Goal: Check status

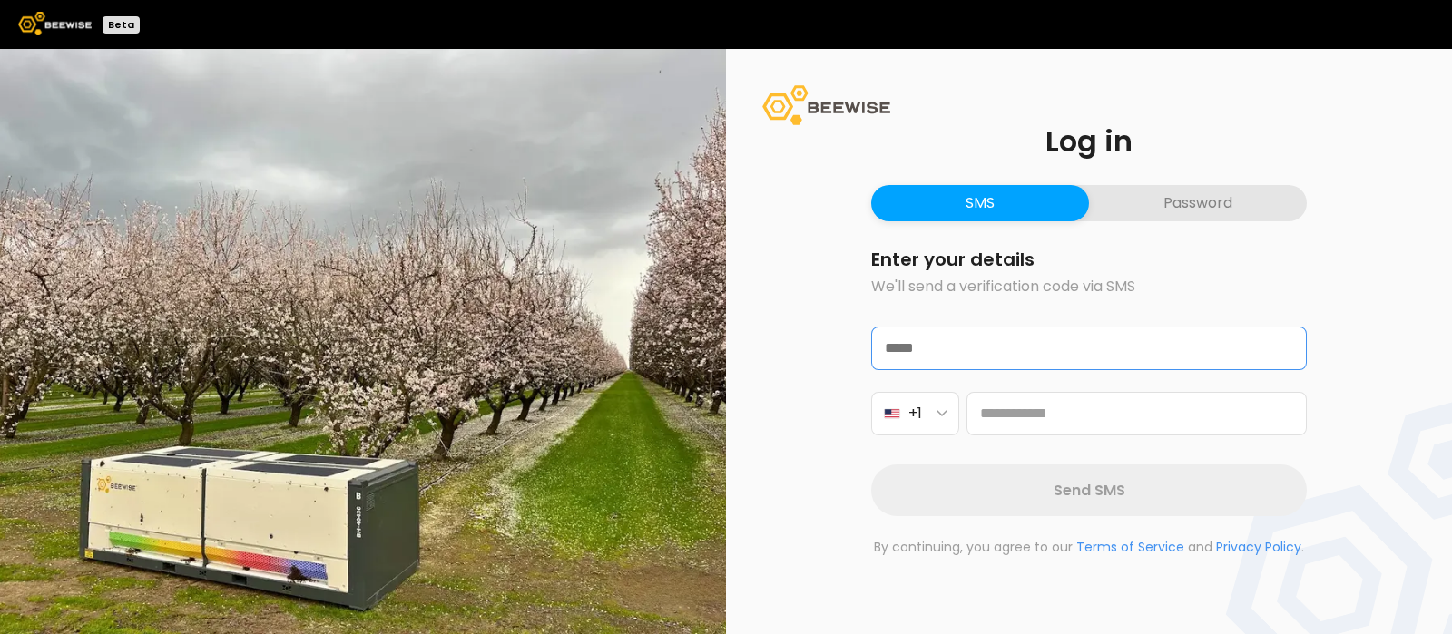
click at [978, 343] on input "text" at bounding box center [1089, 349] width 434 height 42
type input "**********"
click at [944, 417] on icon "button" at bounding box center [942, 413] width 11 height 7
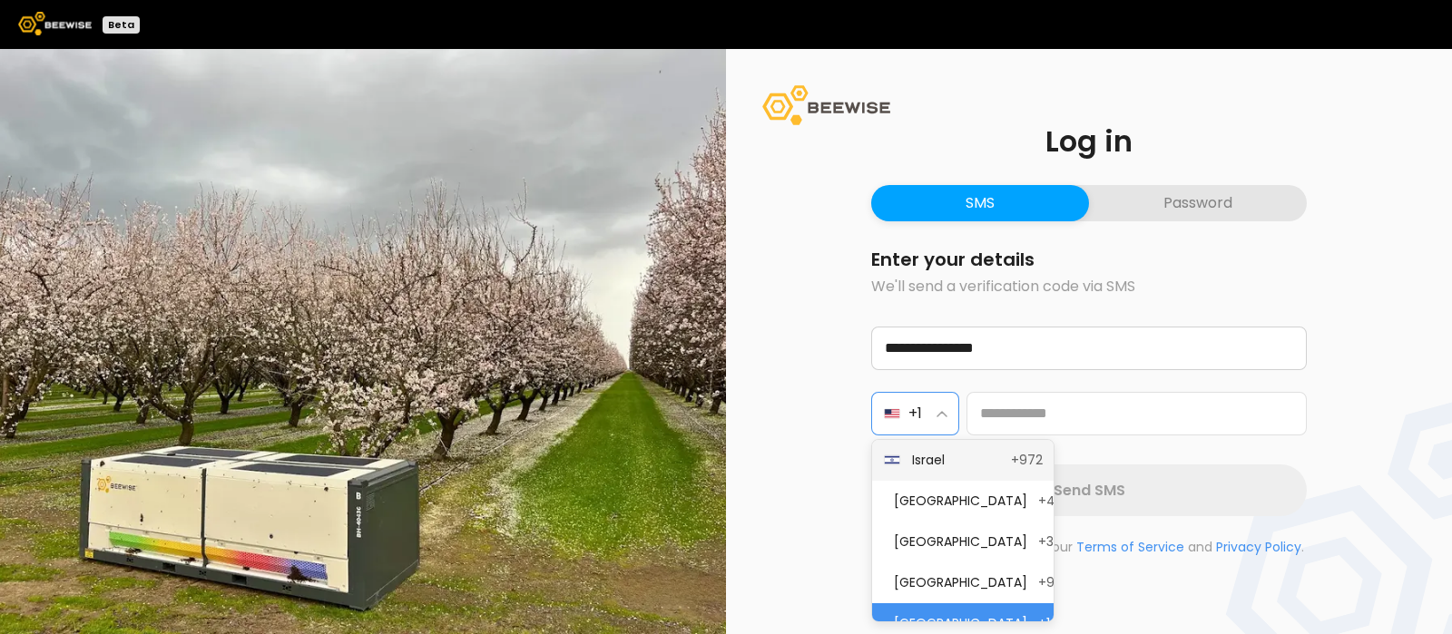
click at [944, 451] on span "Israel" at bounding box center [956, 460] width 88 height 19
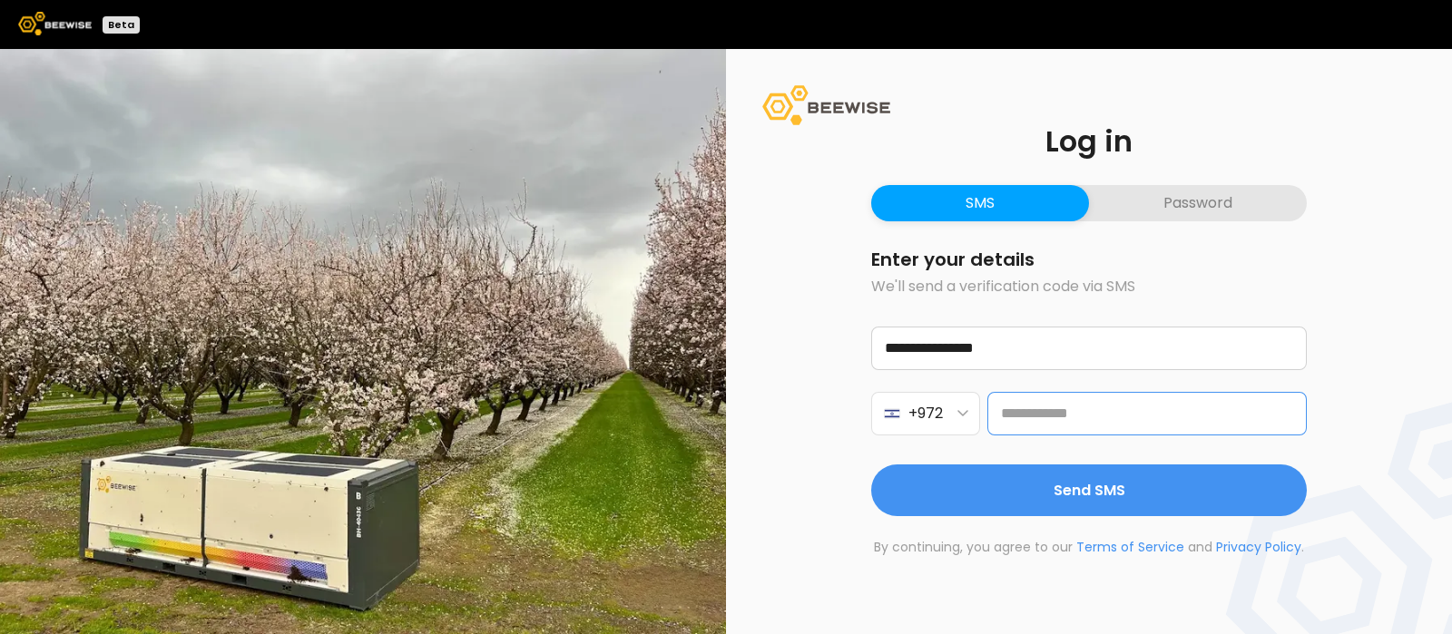
click at [1041, 408] on input "tel" at bounding box center [1146, 414] width 319 height 44
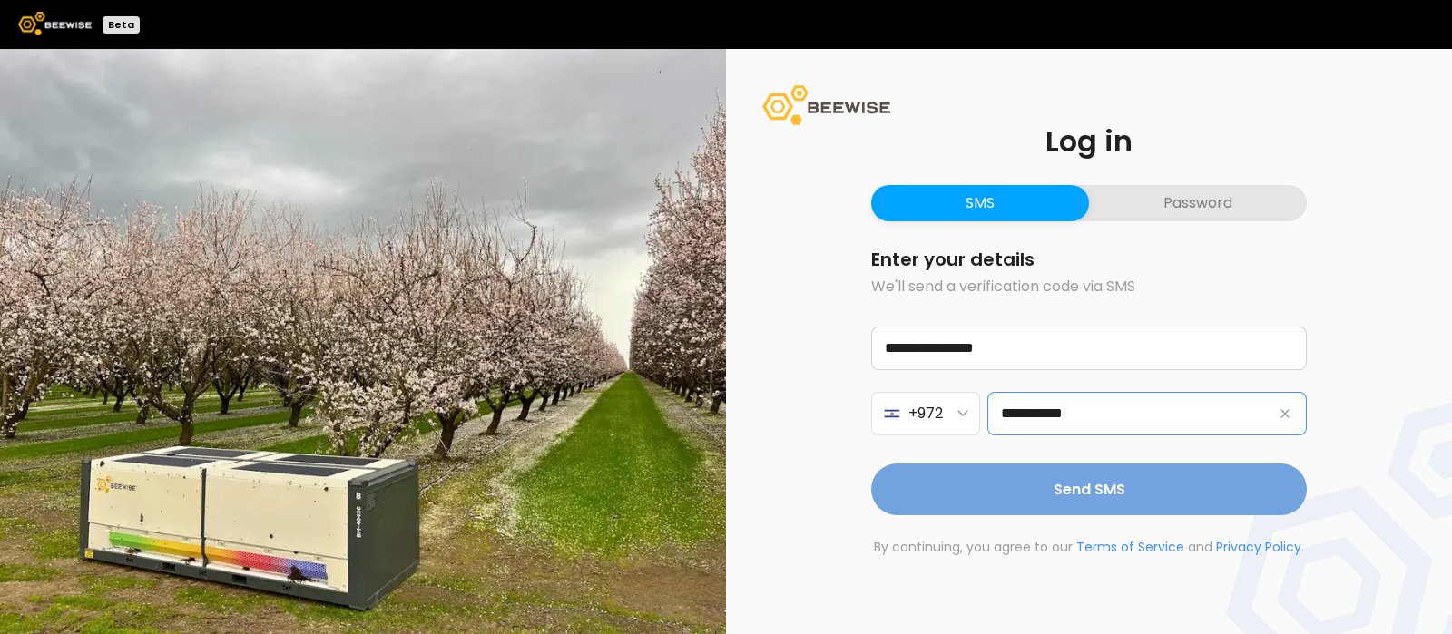
type input "**********"
click at [1062, 487] on span "Send SMS" at bounding box center [1090, 489] width 72 height 23
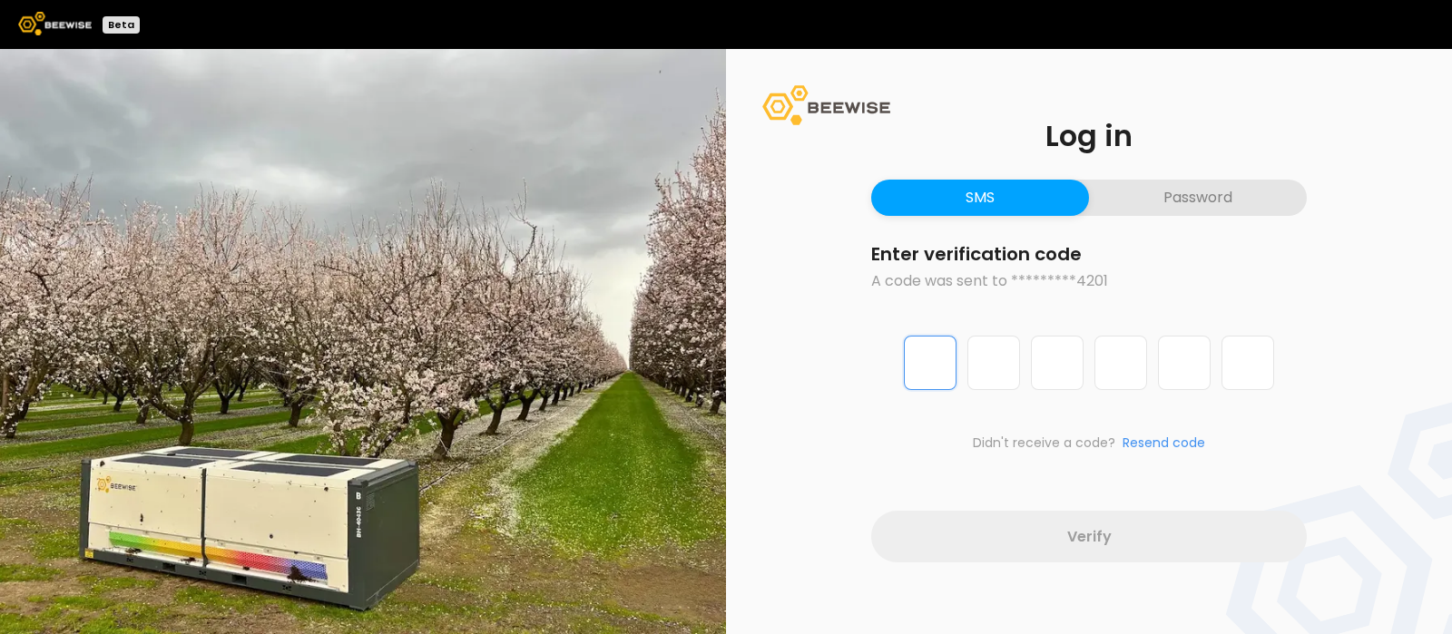
click at [944, 368] on input "Digit 1 of 6" at bounding box center [930, 363] width 53 height 54
type input "*"
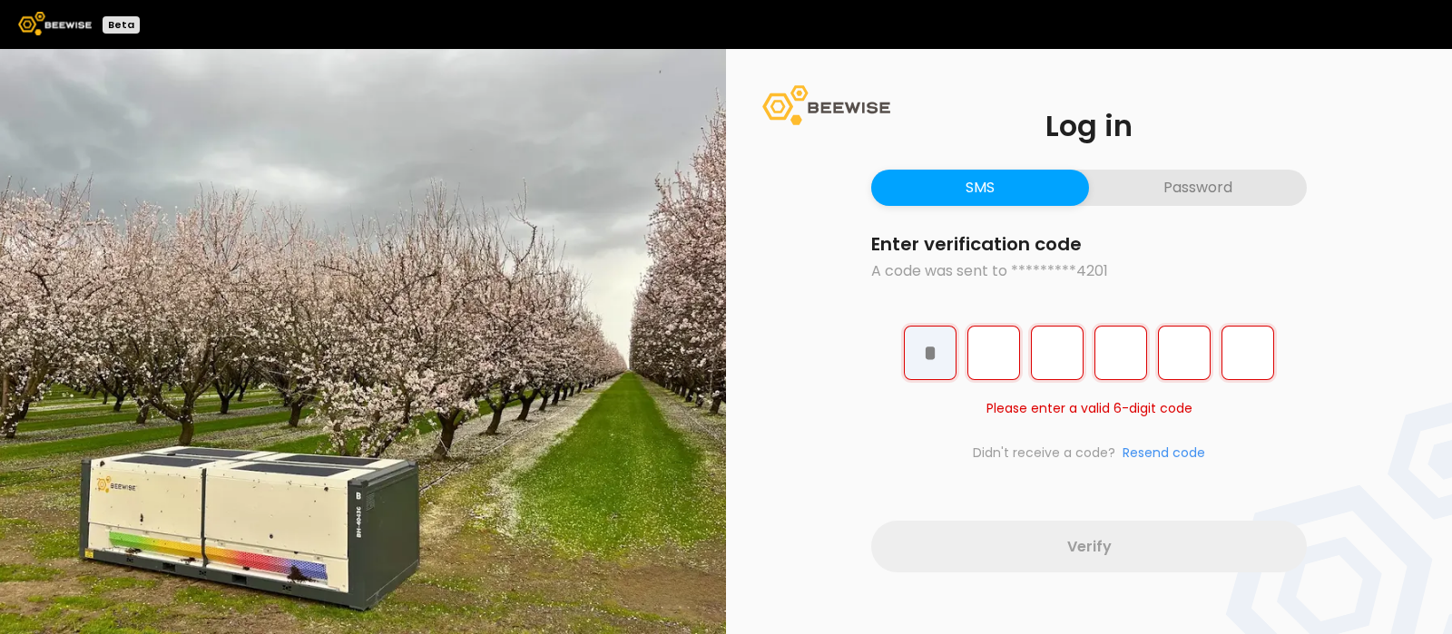
type input "*"
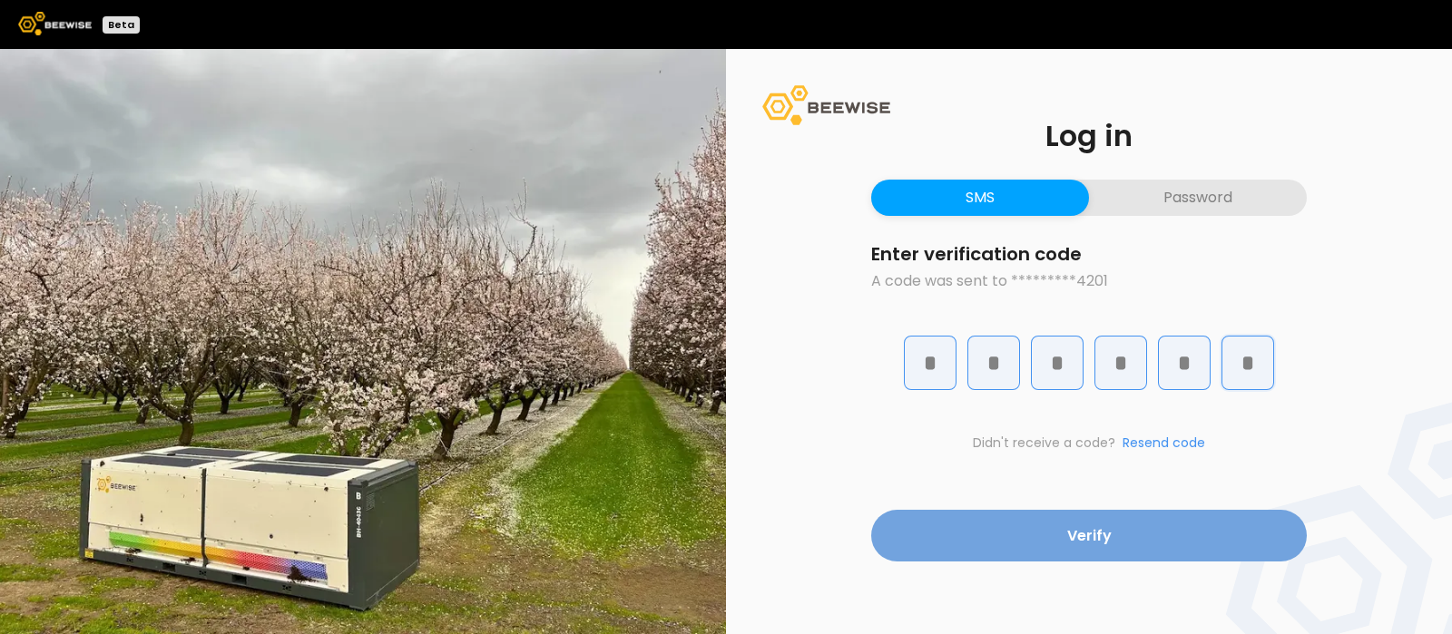
type input "*"
click at [1089, 539] on span "Verify" at bounding box center [1089, 536] width 44 height 23
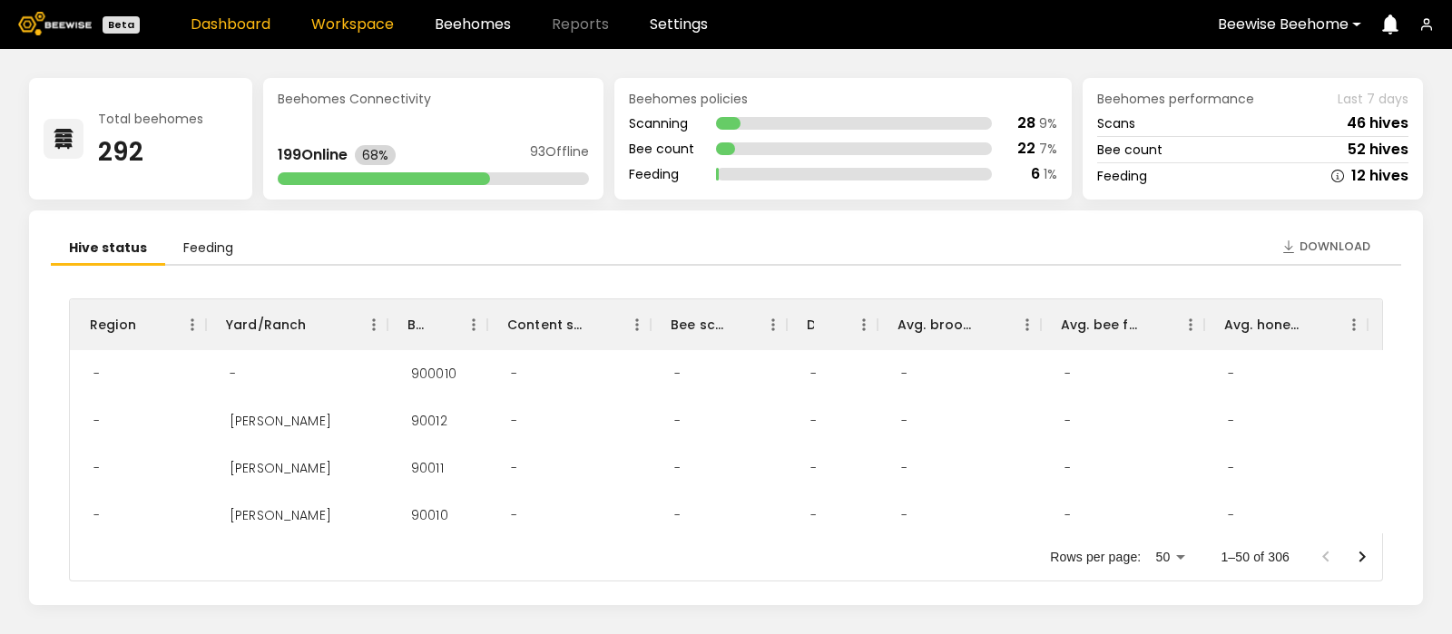
click at [367, 21] on link "Workspace" at bounding box center [352, 24] width 83 height 15
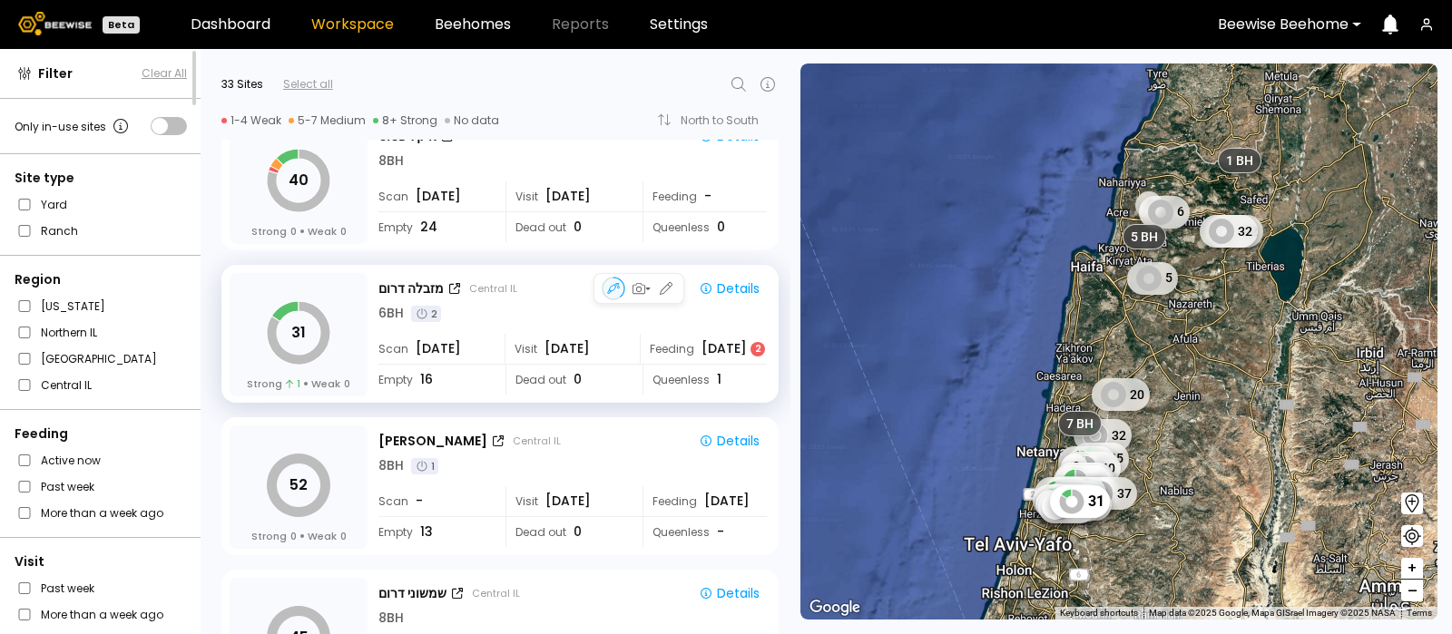
scroll to position [3656, 0]
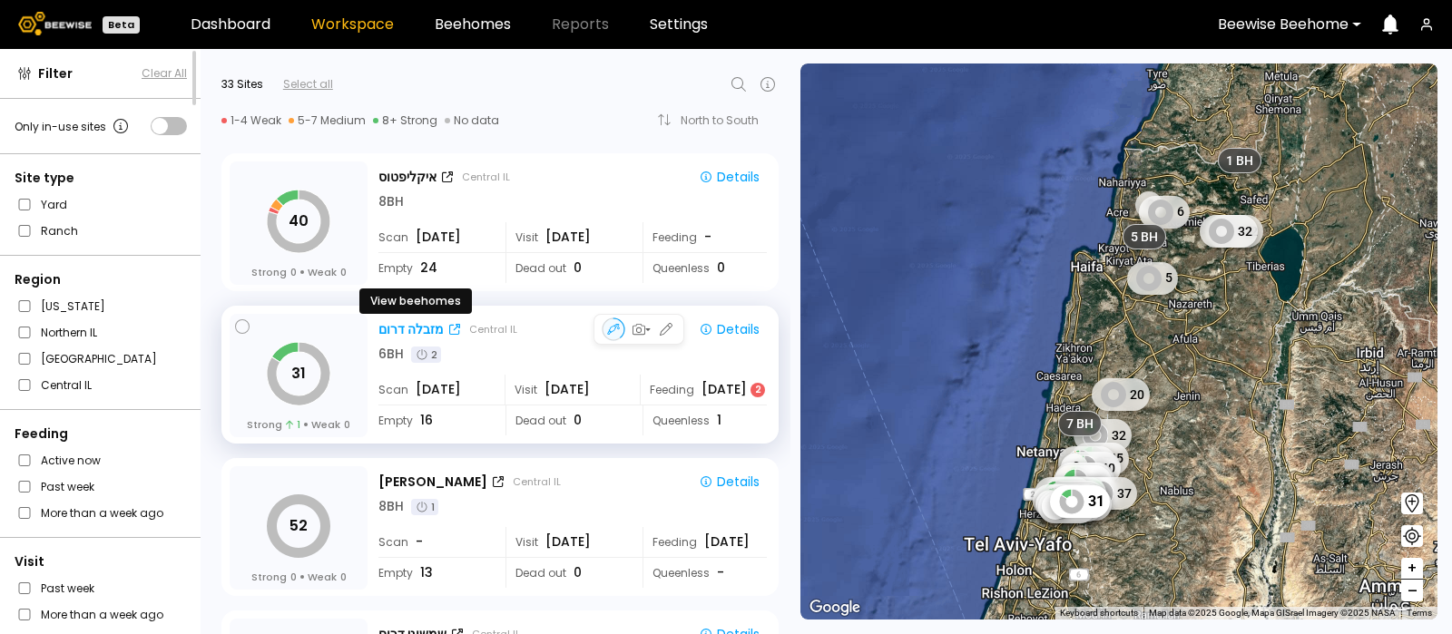
click at [401, 323] on div "מזבלה דרום" at bounding box center [410, 329] width 65 height 19
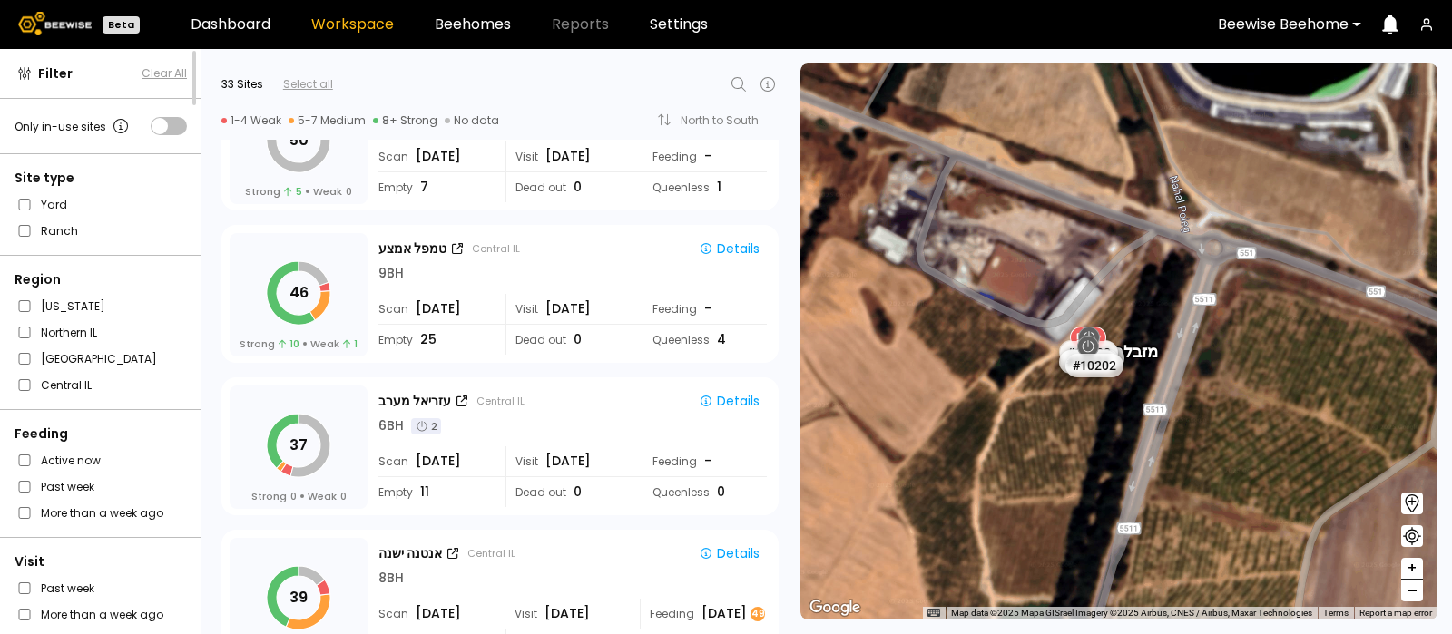
scroll to position [2428, 0]
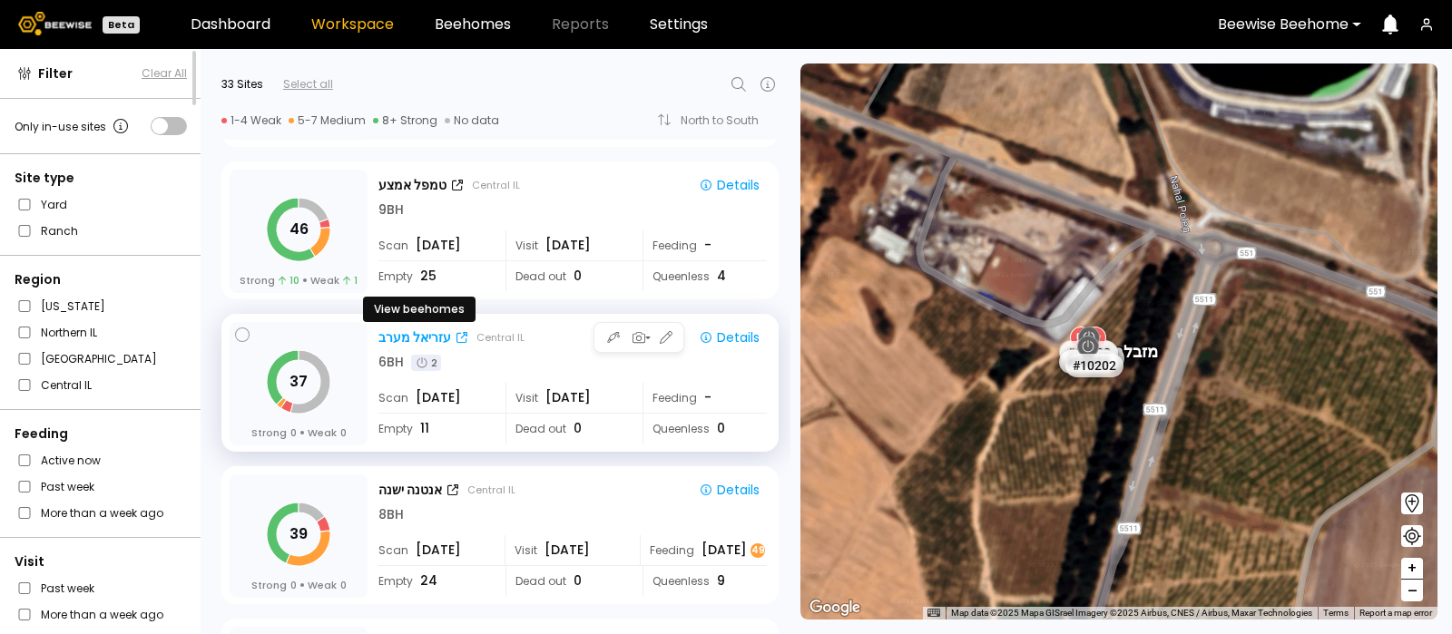
click at [408, 329] on div "עזריאל מערב" at bounding box center [414, 338] width 73 height 19
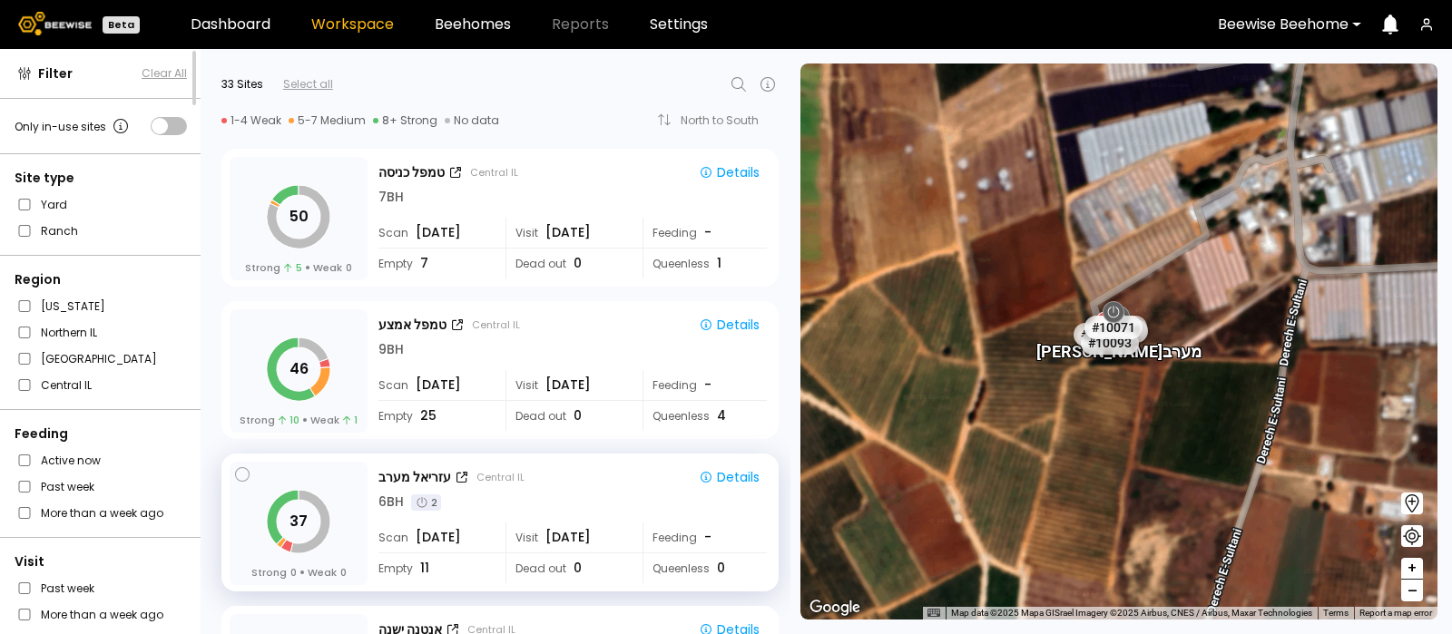
scroll to position [2288, 0]
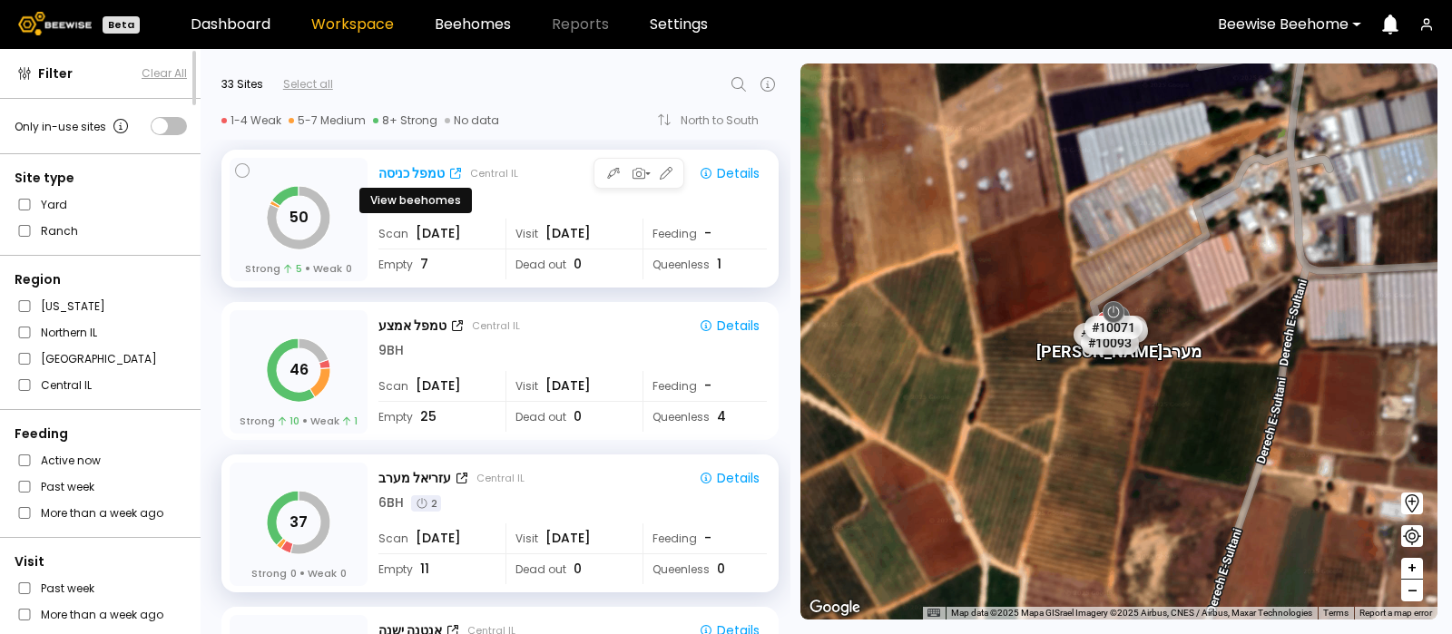
click at [407, 165] on div "טמפל כניסה" at bounding box center [411, 173] width 66 height 19
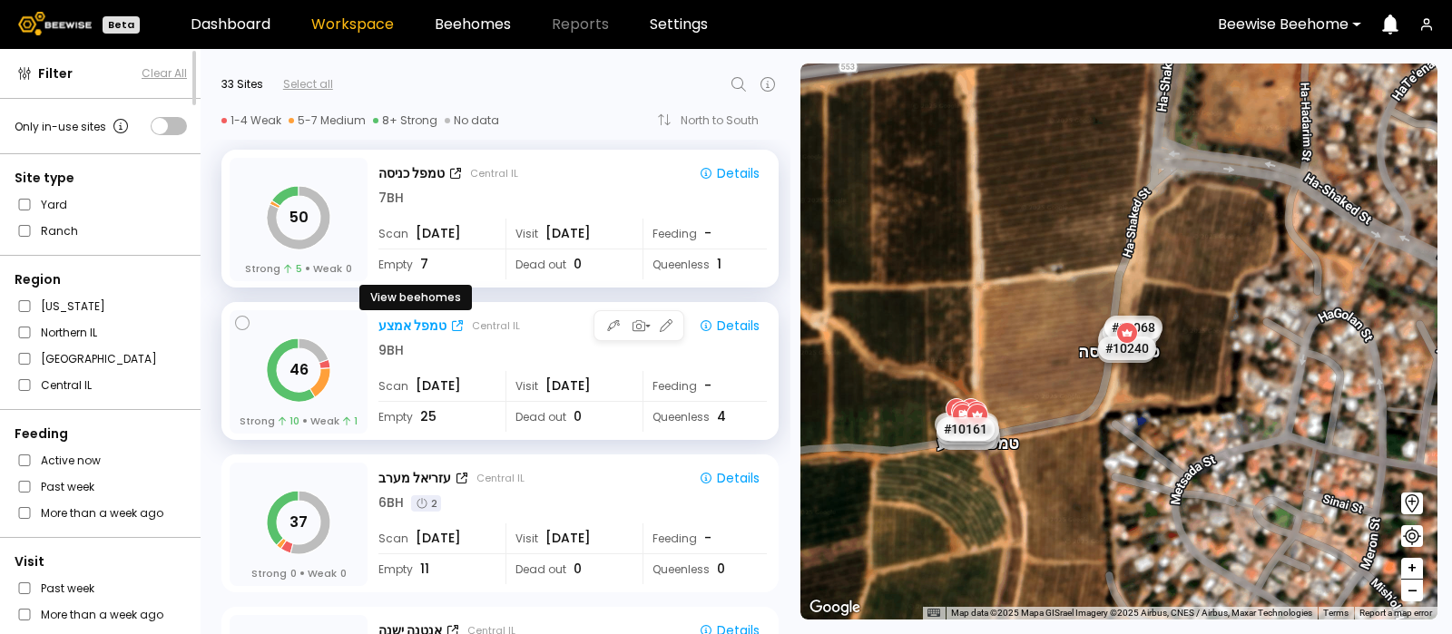
click at [399, 322] on div "טמפל אמצע" at bounding box center [412, 326] width 68 height 19
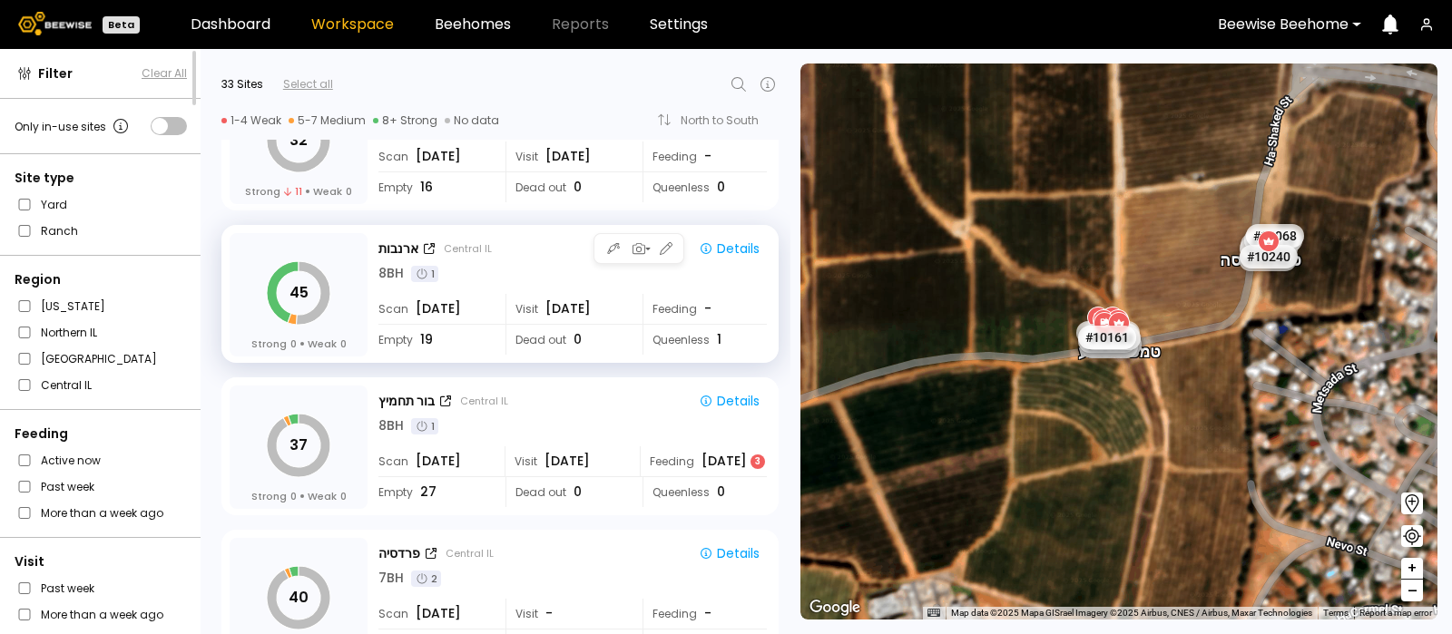
scroll to position [1111, 0]
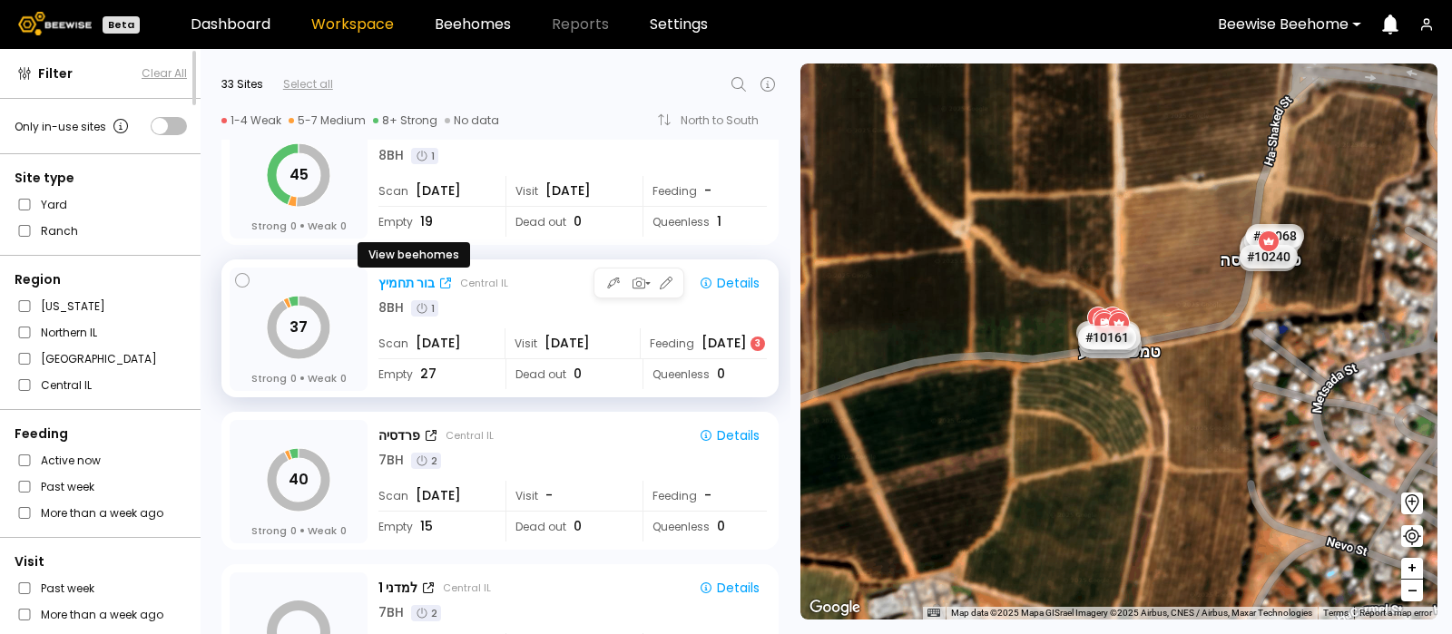
click at [400, 282] on div "בור תחמיץ" at bounding box center [406, 283] width 56 height 19
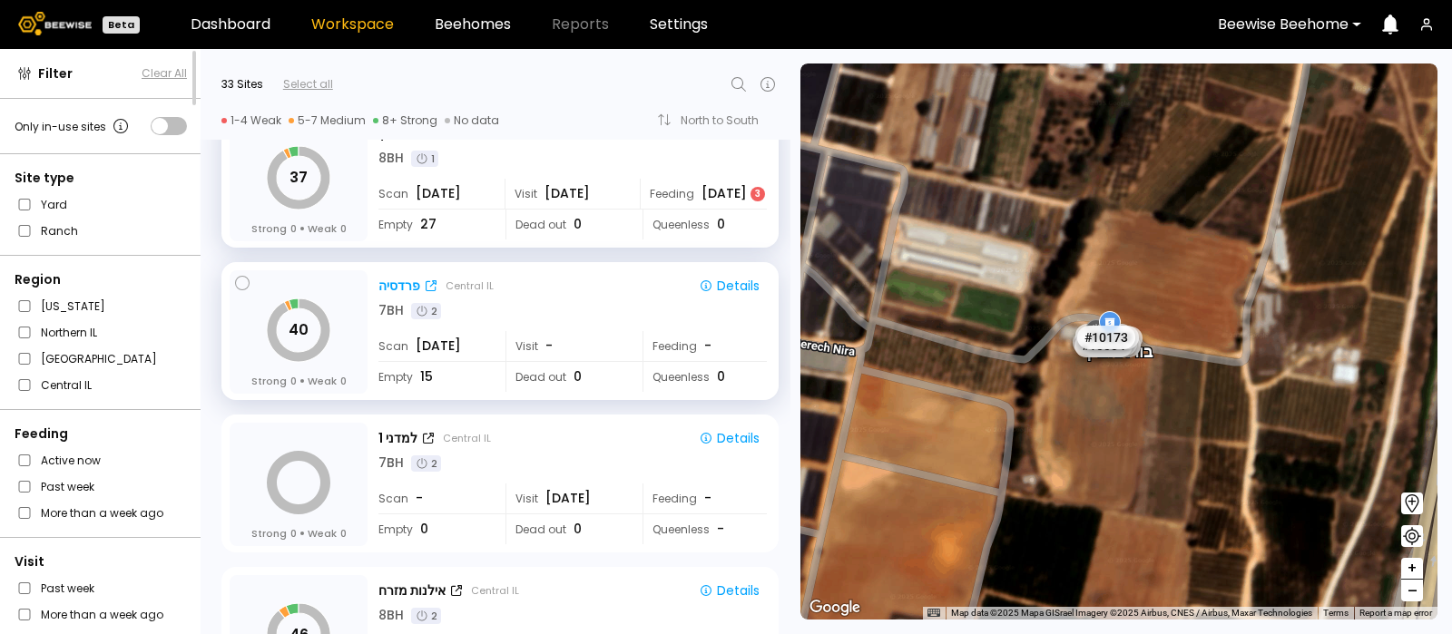
scroll to position [1280, 0]
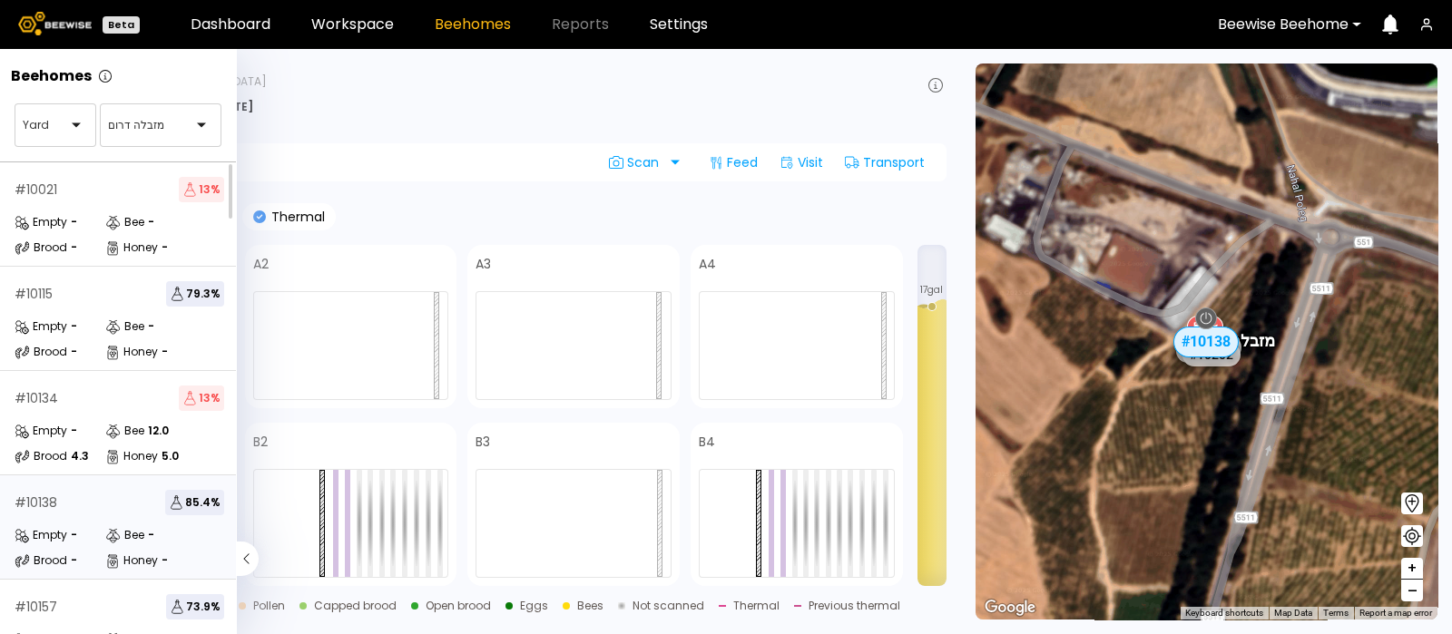
click at [0, 384] on div "# 10134 13 % Empty - Bee 12.0 Brood 4.3 Honey 5.0" at bounding box center [119, 423] width 239 height 104
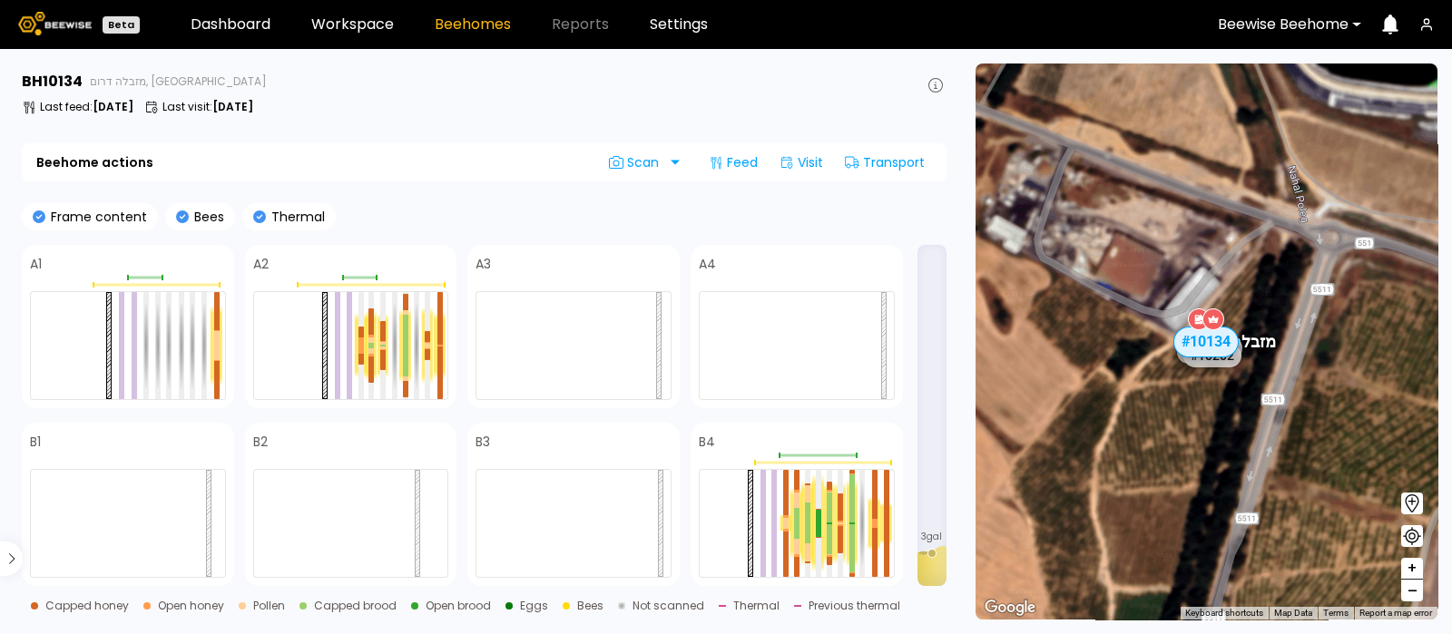
click at [490, 165] on div "Beehome actions Scan Feed Visit Transport" at bounding box center [484, 162] width 925 height 38
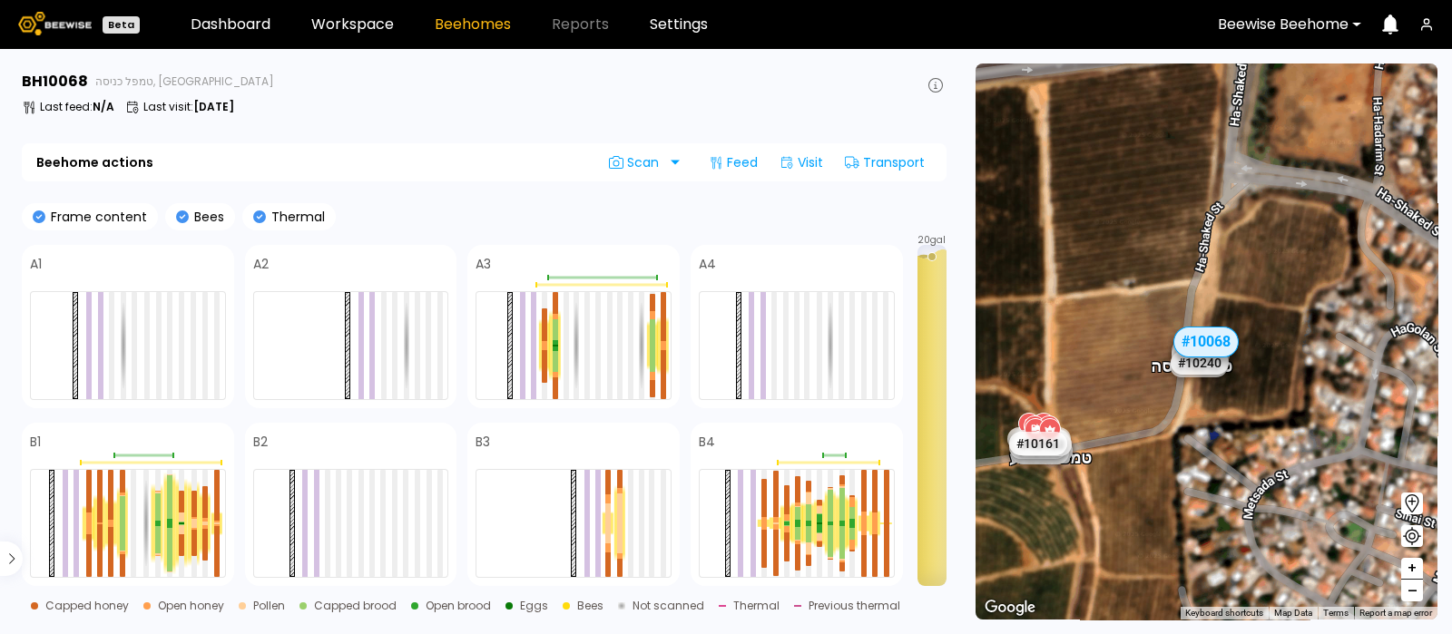
scroll to position [219, 0]
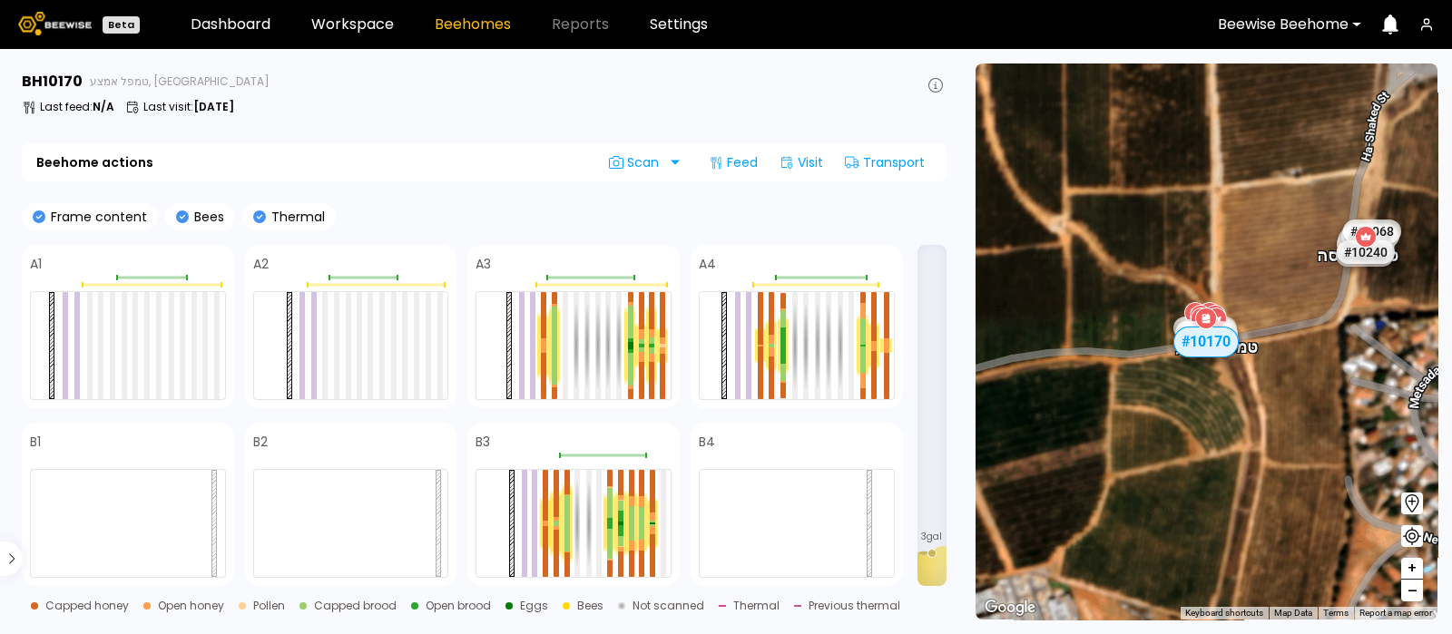
scroll to position [427, 0]
